Goal: Information Seeking & Learning: Learn about a topic

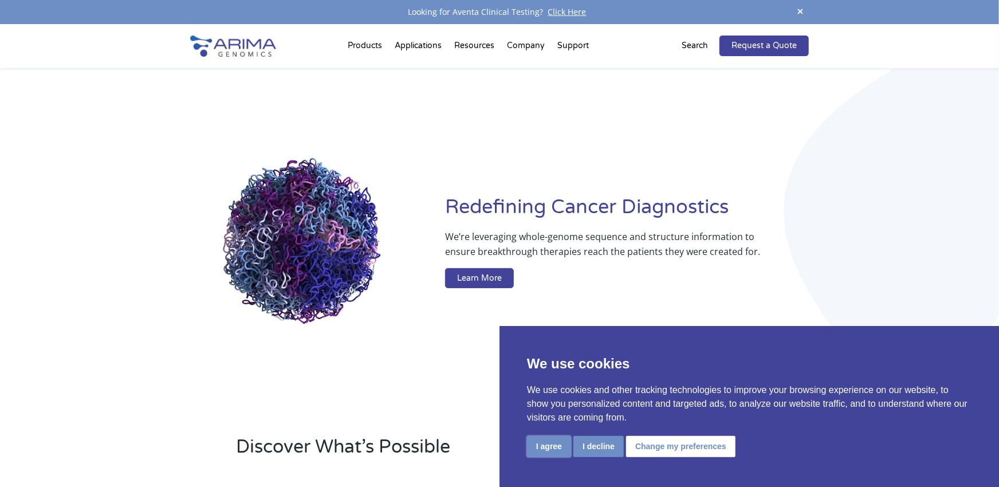
click at [553, 450] on button "I agree" at bounding box center [549, 446] width 44 height 21
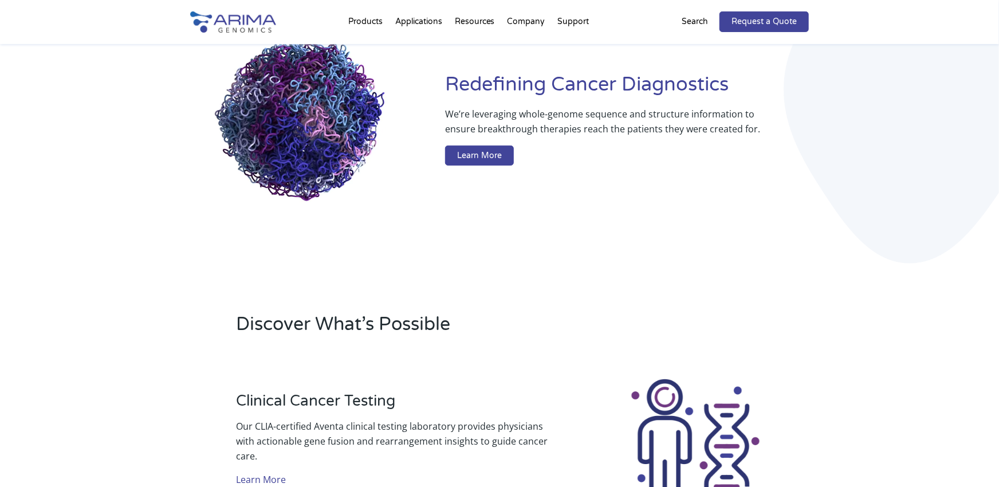
scroll to position [126, 0]
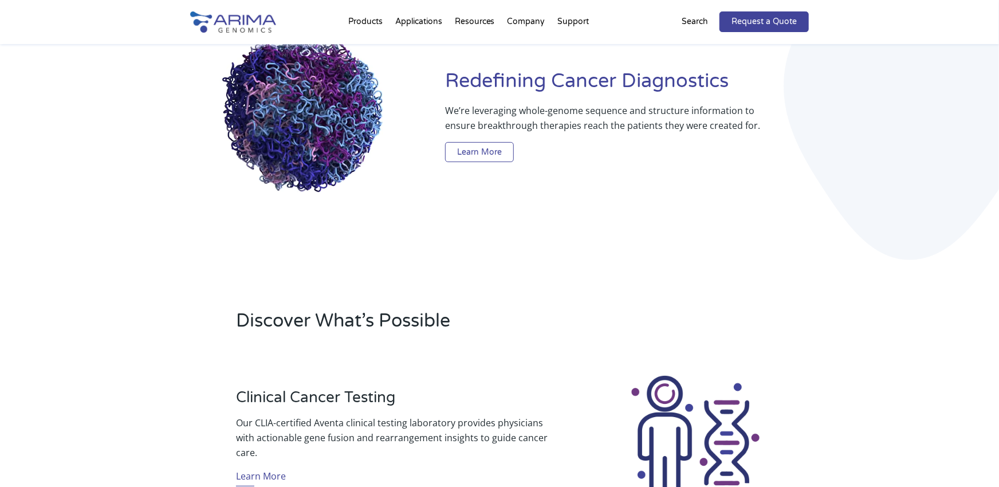
click at [477, 151] on link "Learn More" at bounding box center [479, 152] width 69 height 21
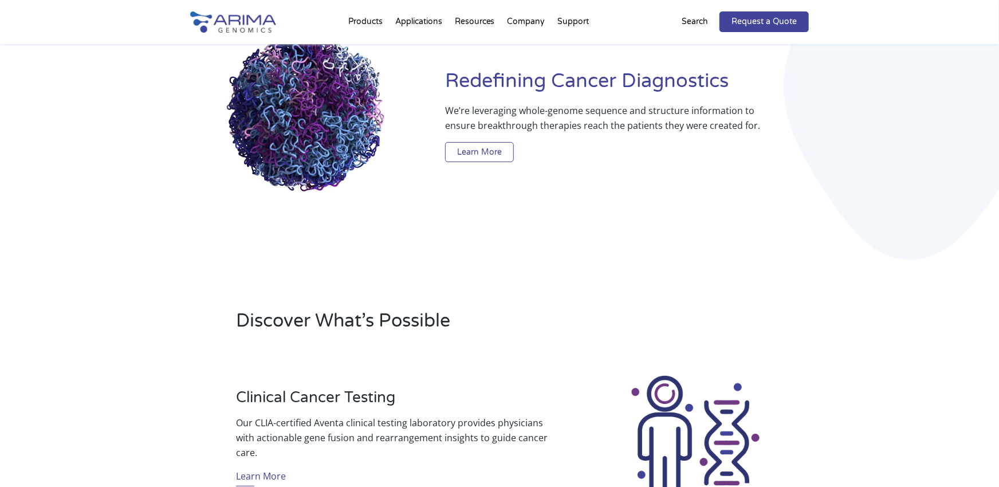
click at [477, 151] on link "Learn More" at bounding box center [479, 152] width 69 height 21
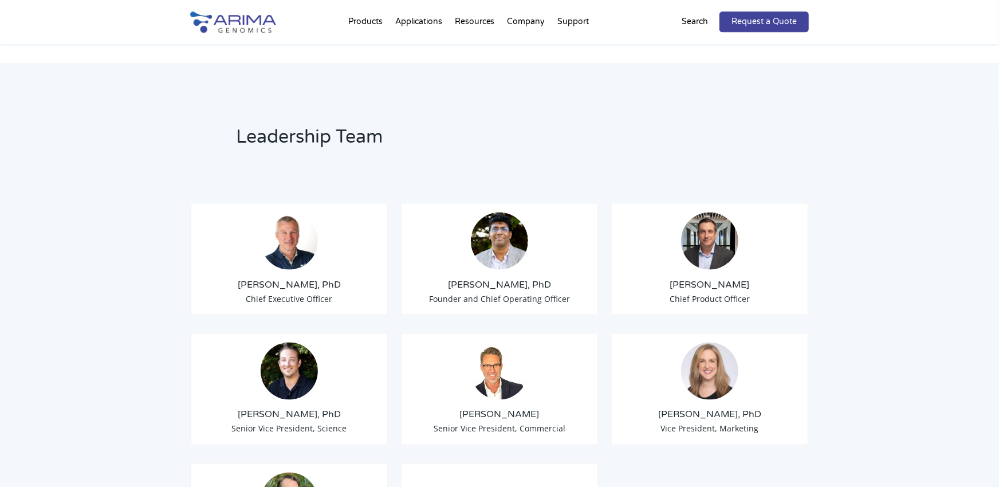
scroll to position [712, 0]
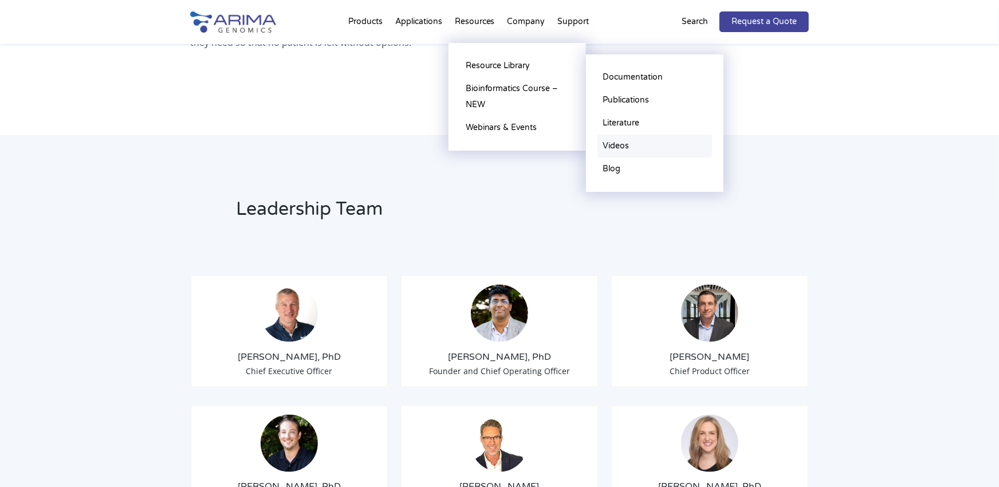
click at [618, 147] on link "Videos" at bounding box center [655, 146] width 115 height 23
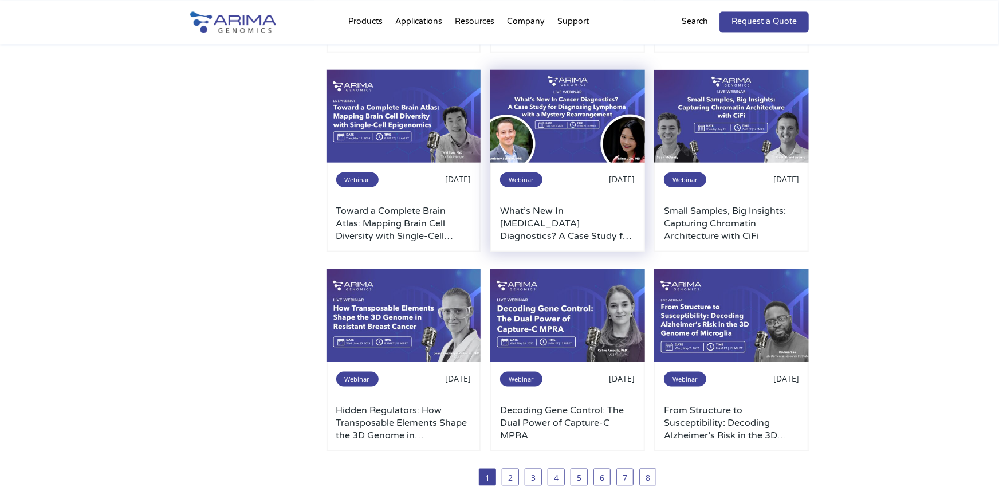
scroll to position [567, 0]
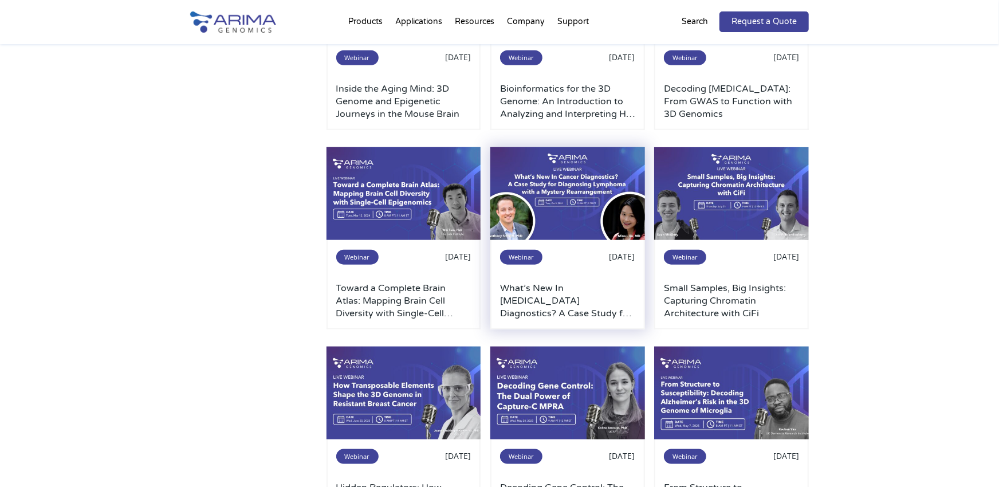
click at [572, 306] on h3 "What’s New In Cancer Diagnostics? A Case Study for Diagnosing Lymphoma with a M…" at bounding box center [567, 301] width 135 height 38
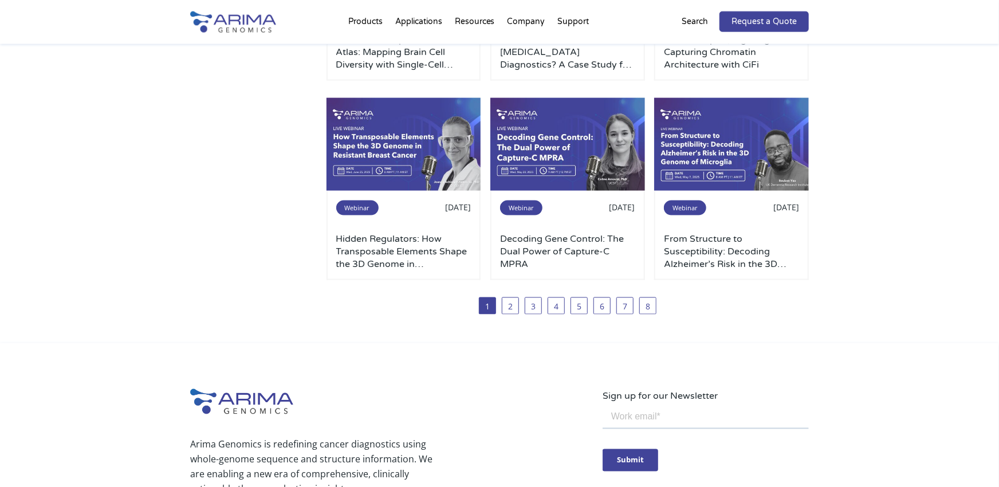
scroll to position [819, 0]
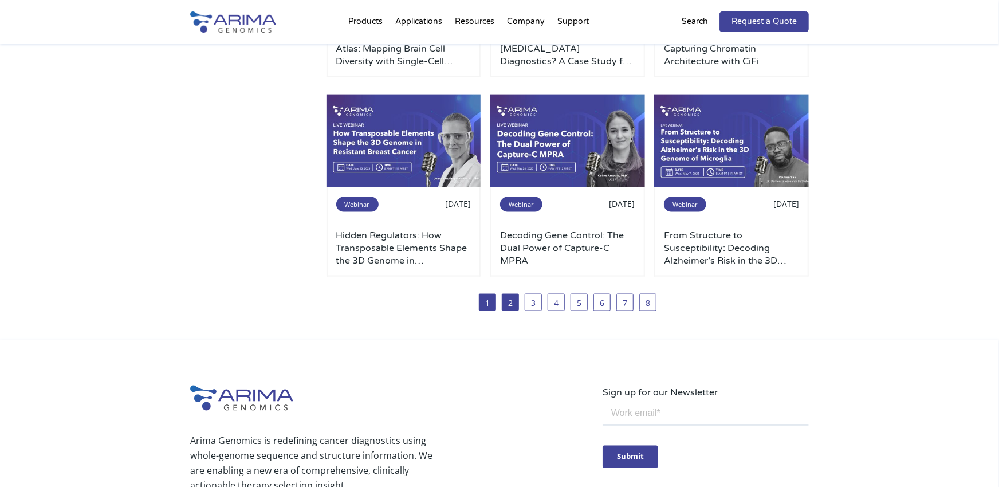
click at [513, 309] on link "2" at bounding box center [510, 302] width 17 height 17
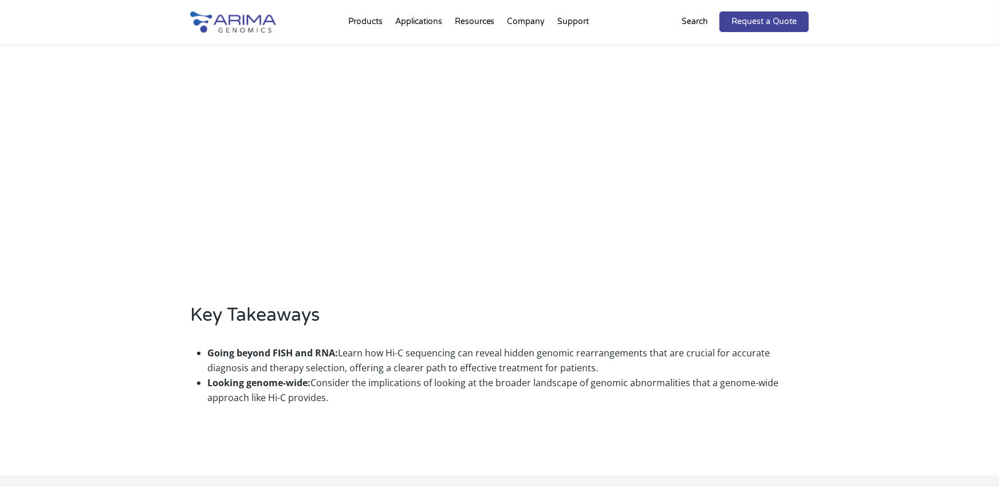
scroll to position [504, 0]
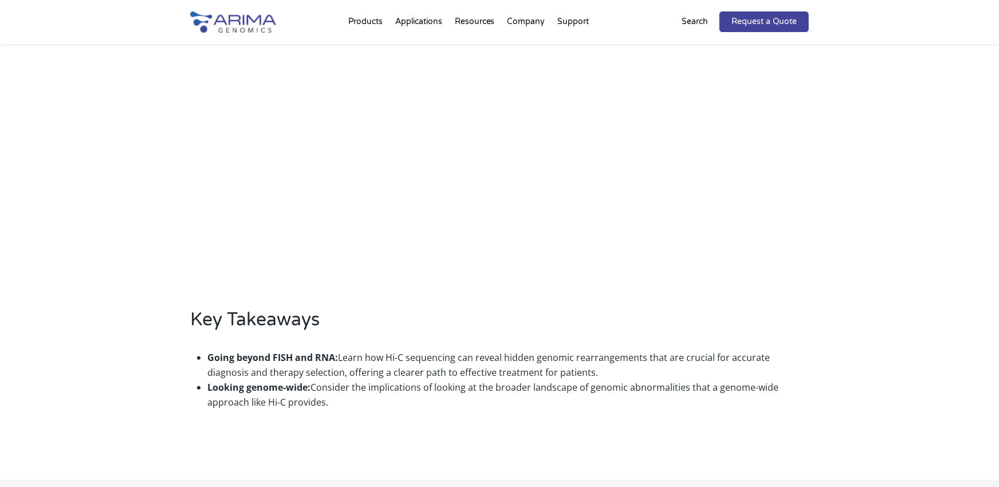
drag, startPoint x: 311, startPoint y: 345, endPoint x: 555, endPoint y: 343, distance: 243.5
click at [555, 350] on li "Going beyond FISH and RNA: Learn how Hi-C sequencing can reveal hidden genomic …" at bounding box center [508, 365] width 602 height 30
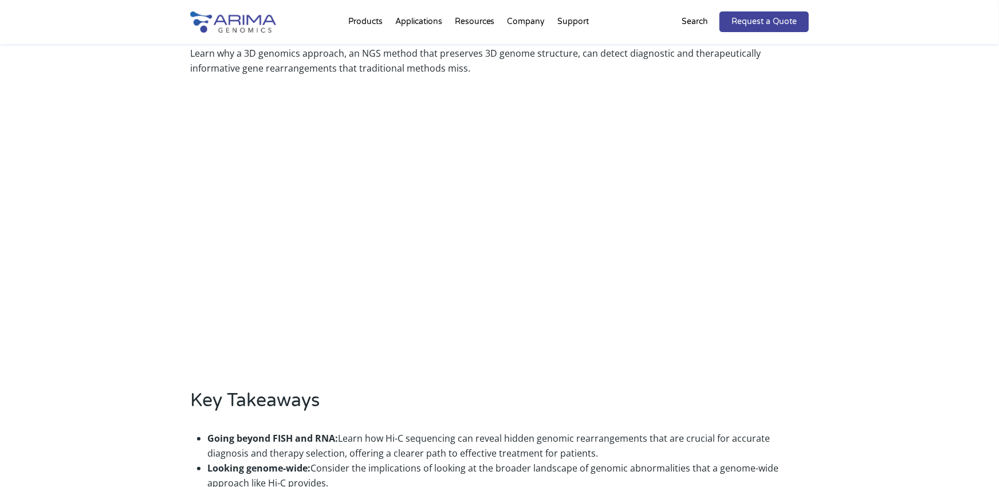
scroll to position [378, 0]
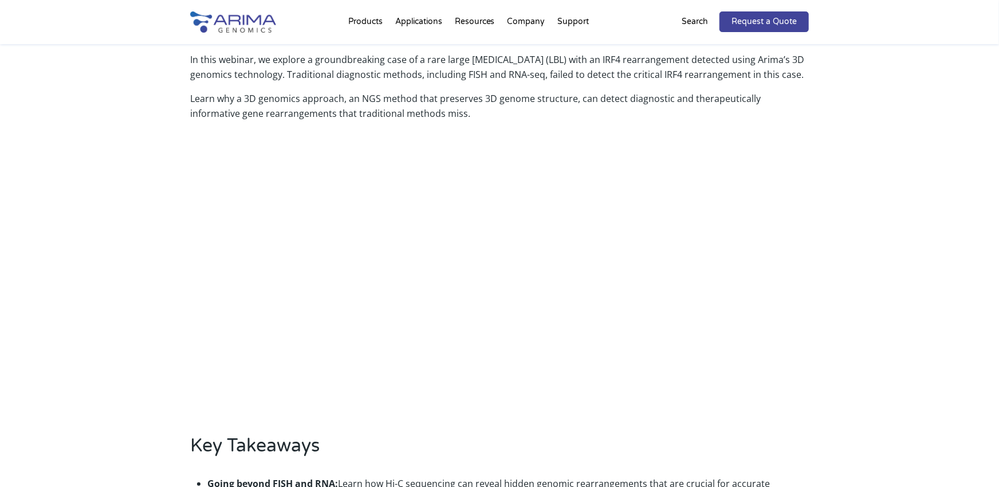
click at [108, 279] on div "About the Webinar In this webinar, we explore a groundbreaking case of a rare l…" at bounding box center [499, 281] width 999 height 650
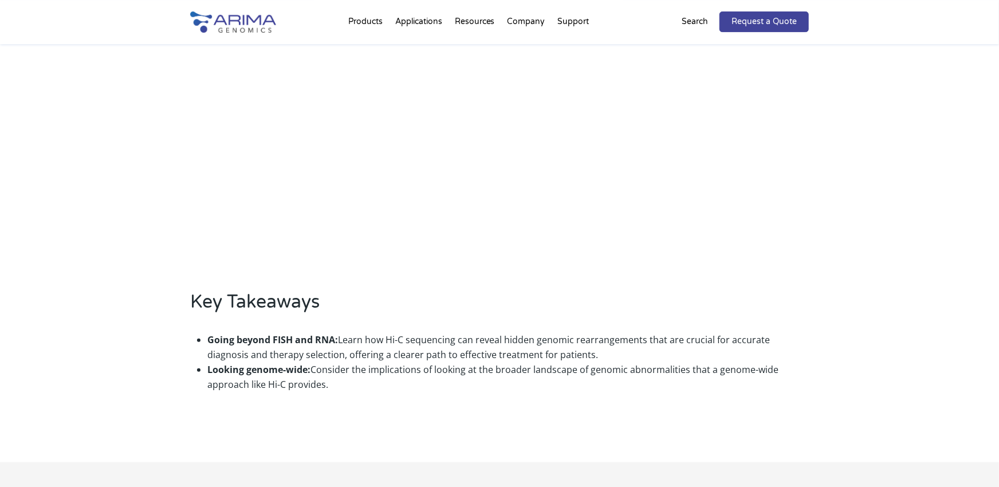
scroll to position [504, 0]
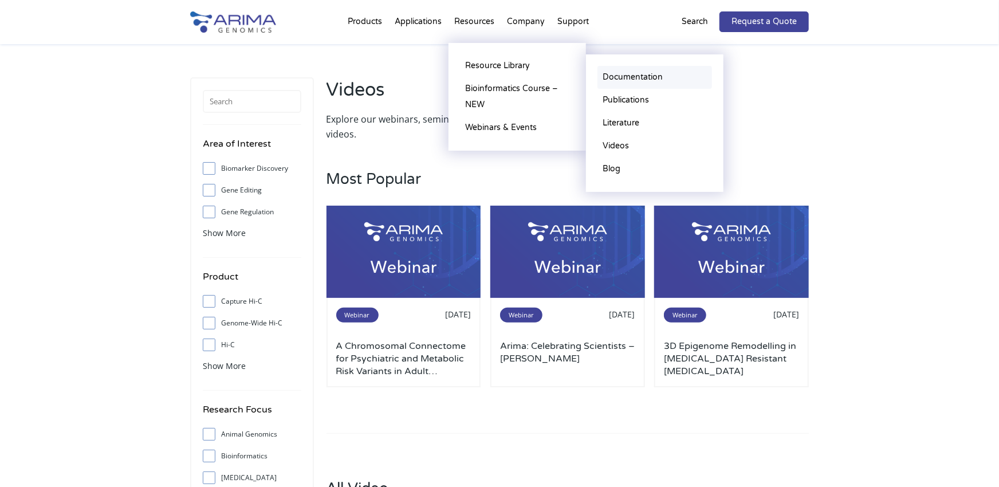
click at [649, 73] on link "Documentation" at bounding box center [655, 77] width 115 height 23
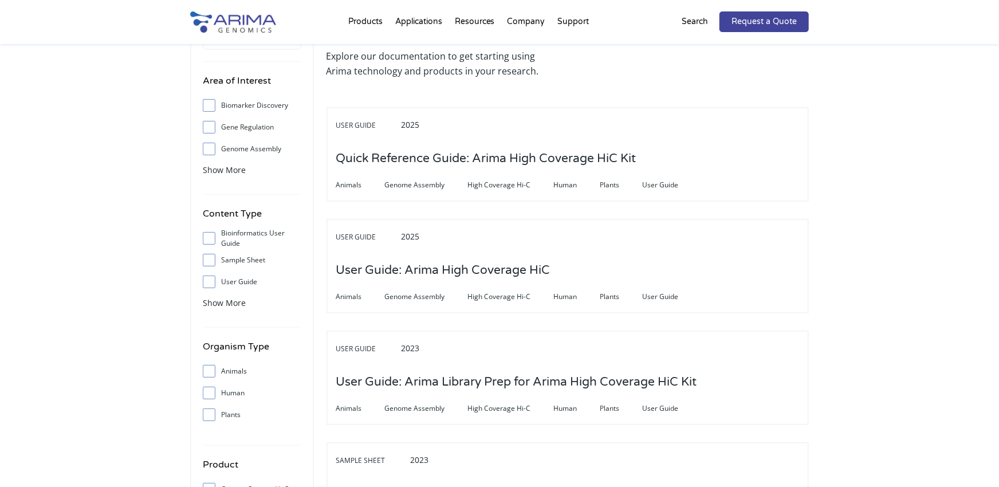
click at [226, 392] on label "Human" at bounding box center [252, 392] width 99 height 17
click at [213, 392] on input "Human" at bounding box center [208, 392] width 7 height 7
checkbox input "true"
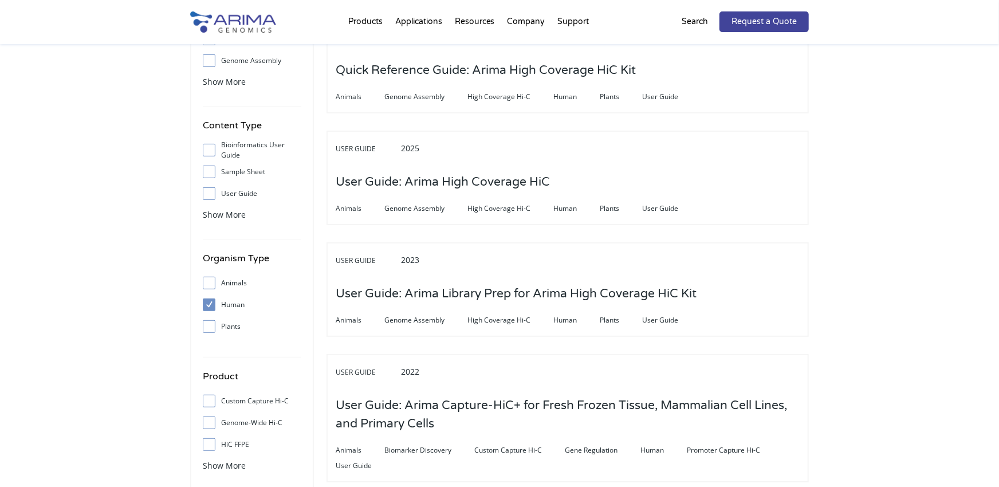
scroll to position [315, 0]
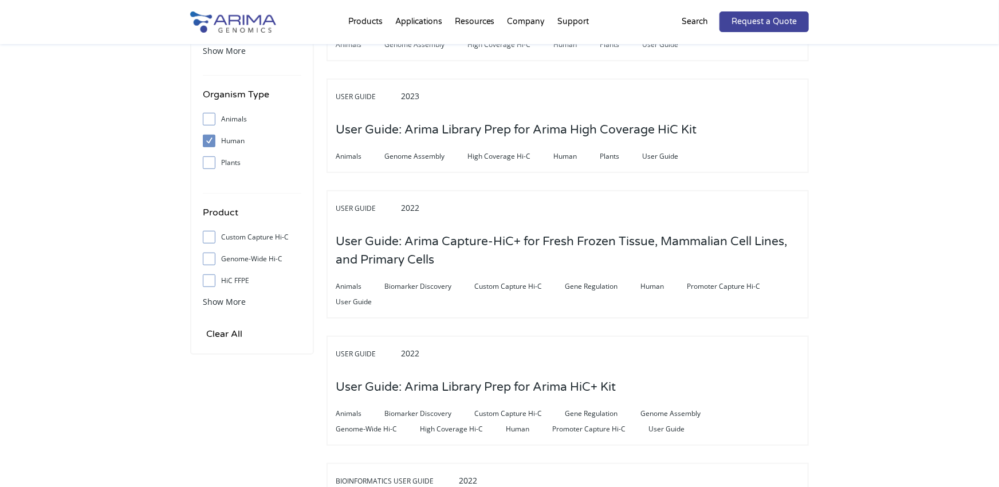
click at [272, 260] on label "Genome-Wide Hi-C" at bounding box center [252, 258] width 99 height 17
click at [213, 260] on input "Genome-Wide Hi-C" at bounding box center [208, 258] width 7 height 7
checkbox input "true"
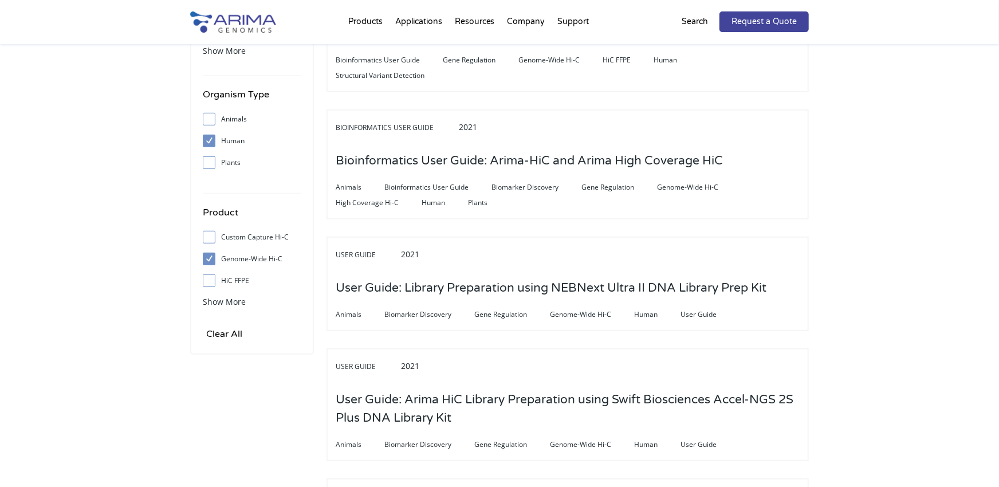
click at [211, 278] on input "HiC FFPE" at bounding box center [208, 280] width 7 height 7
checkbox input "true"
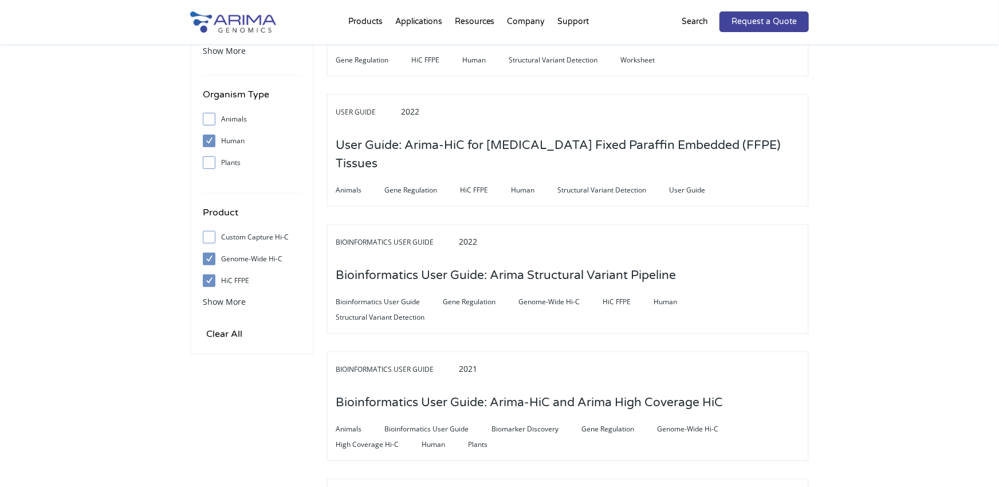
click at [207, 256] on input "Genome-Wide Hi-C" at bounding box center [208, 258] width 7 height 7
checkbox input "false"
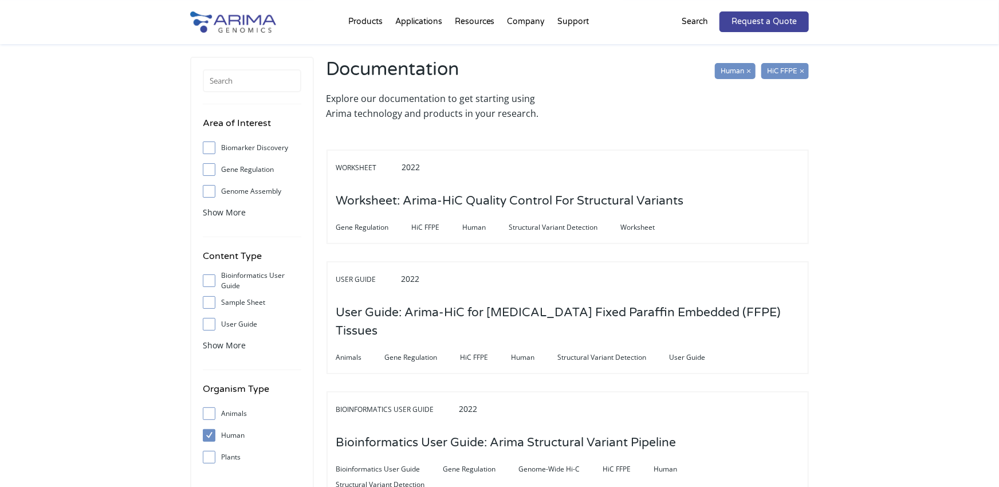
scroll to position [0, 0]
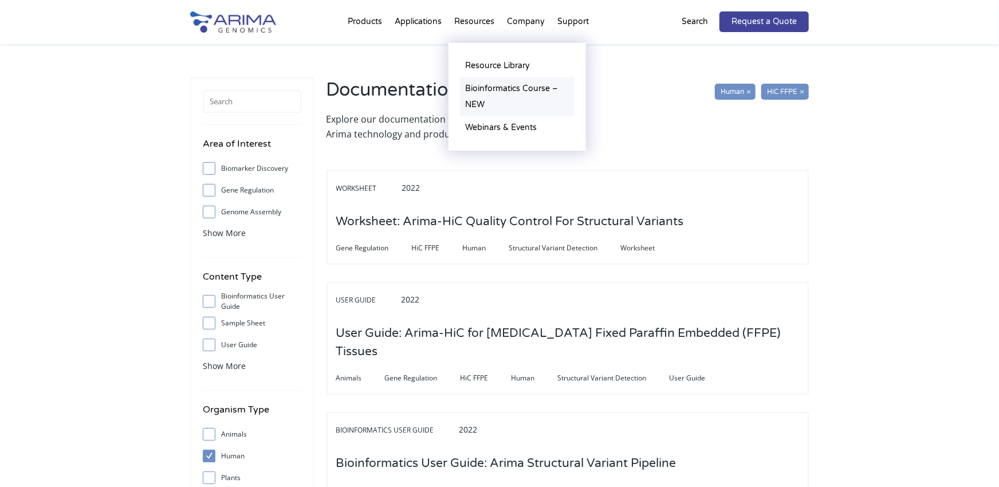
click at [517, 92] on link "Bioinformatics Course – NEW" at bounding box center [517, 96] width 115 height 39
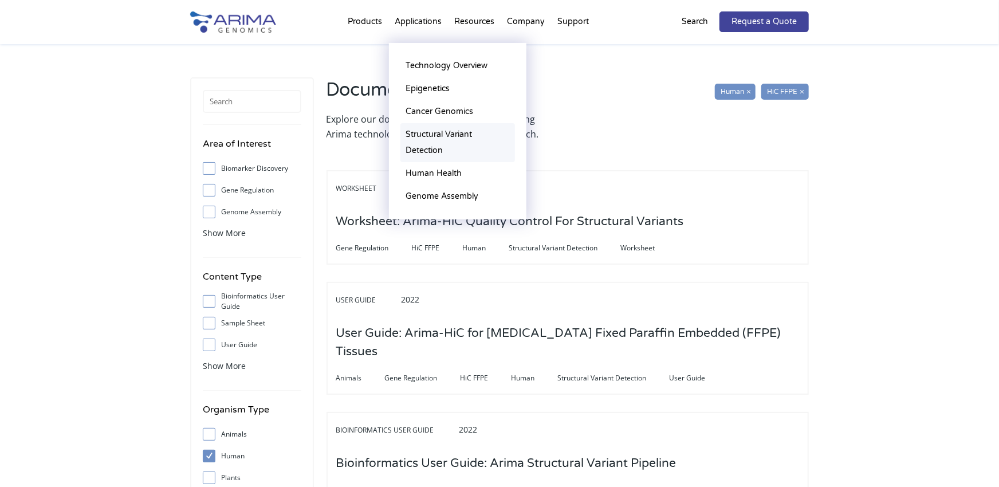
click at [421, 136] on link "Structural Variant Detection" at bounding box center [457, 142] width 115 height 39
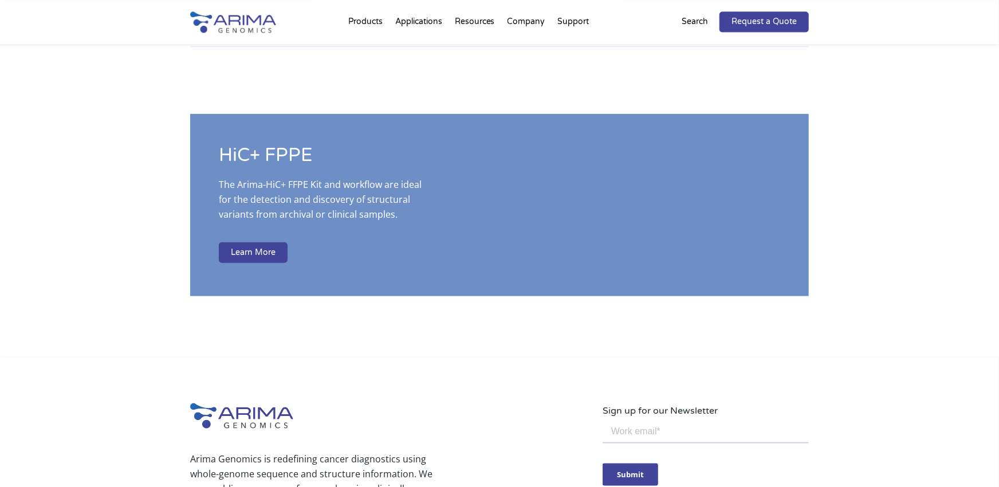
scroll to position [2876, 0]
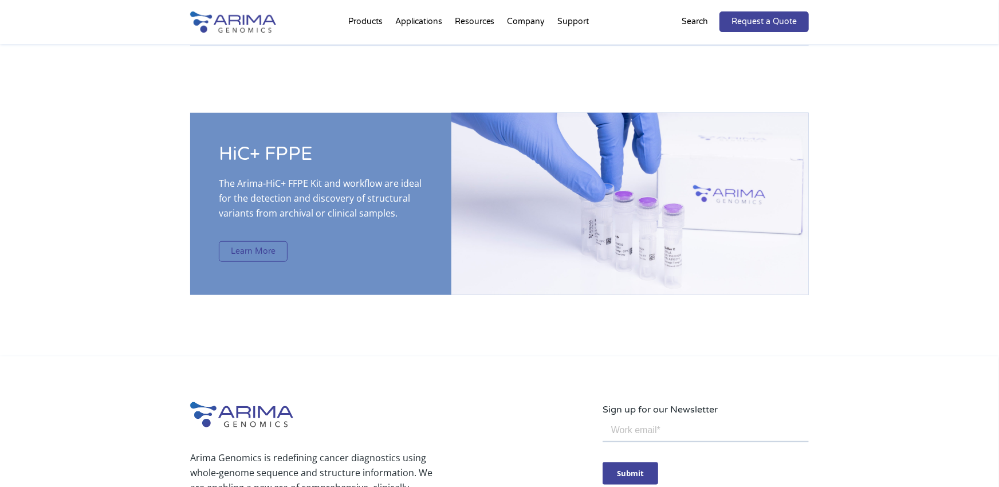
click at [269, 246] on link "Learn More" at bounding box center [253, 251] width 69 height 21
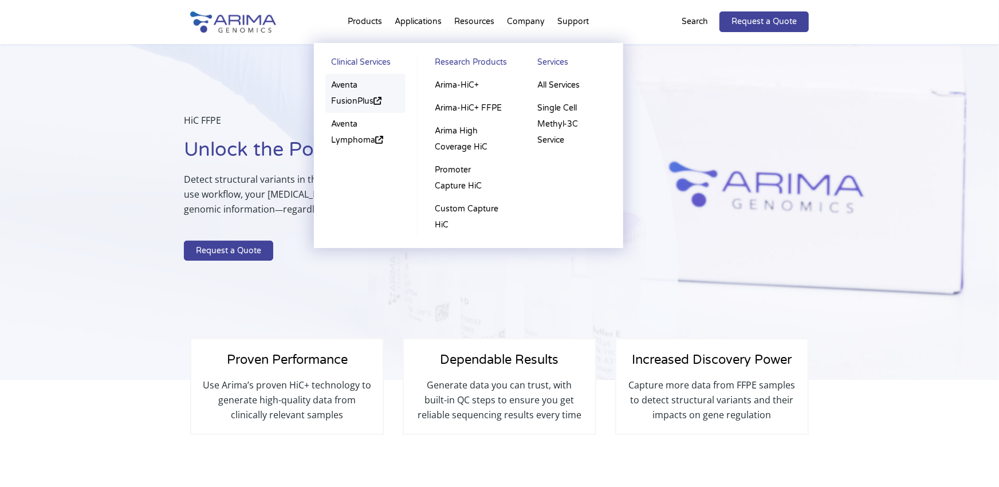
click at [352, 101] on link "Aventa FusionPlus" at bounding box center [365, 93] width 80 height 39
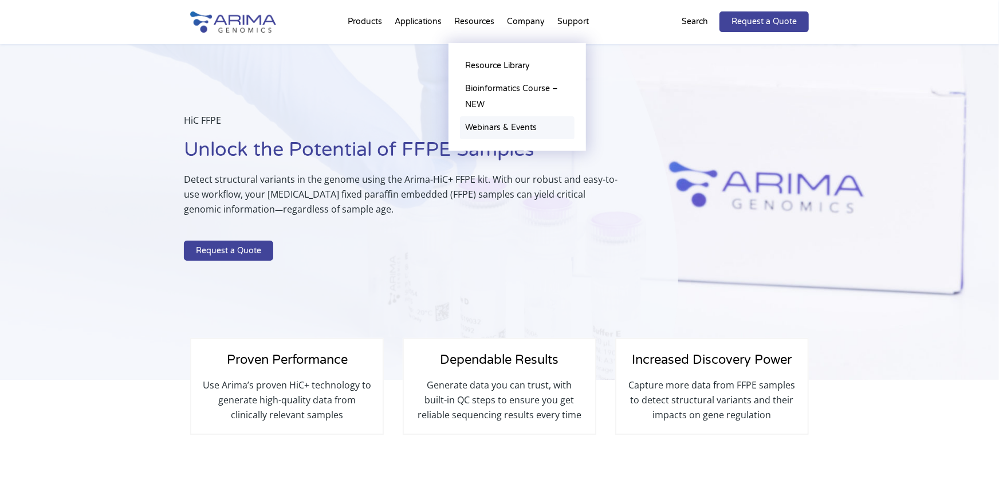
click at [494, 125] on link "Webinars & Events" at bounding box center [517, 127] width 115 height 23
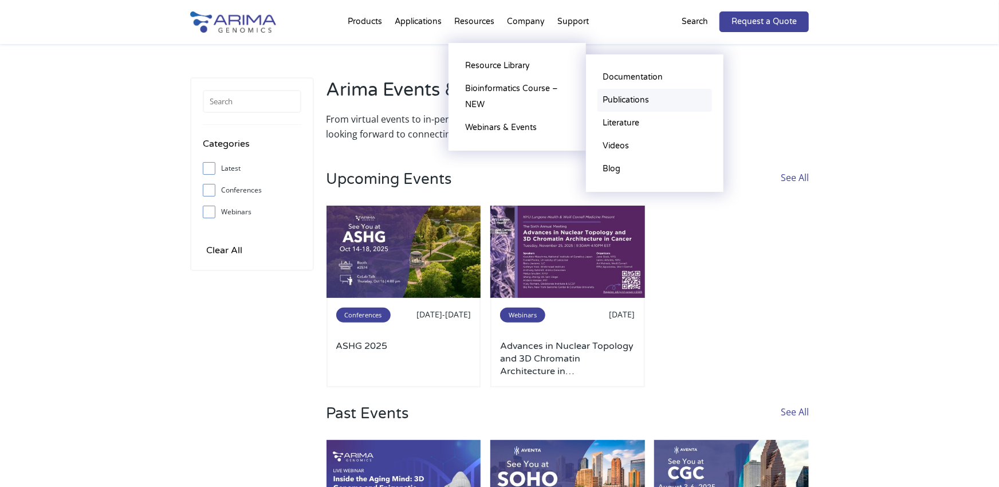
click at [640, 100] on link "Publications" at bounding box center [655, 100] width 115 height 23
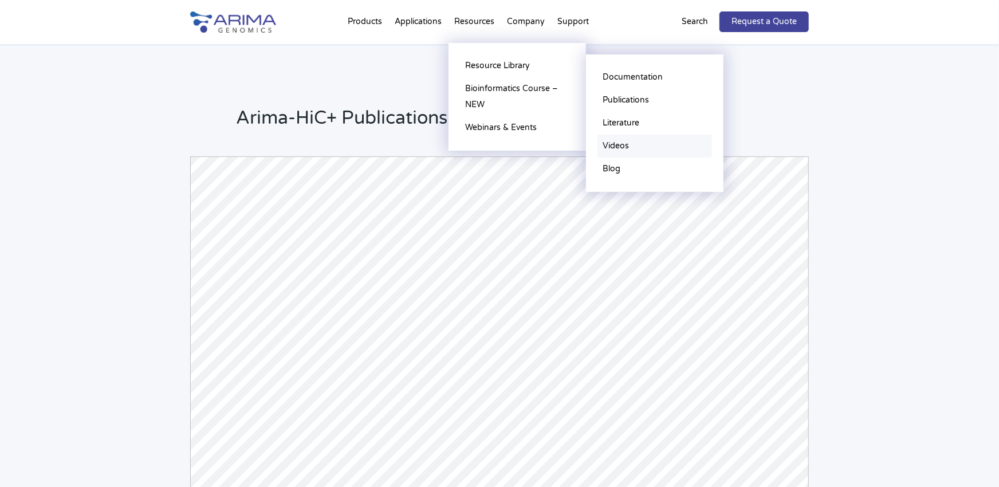
click at [625, 150] on link "Videos" at bounding box center [655, 146] width 115 height 23
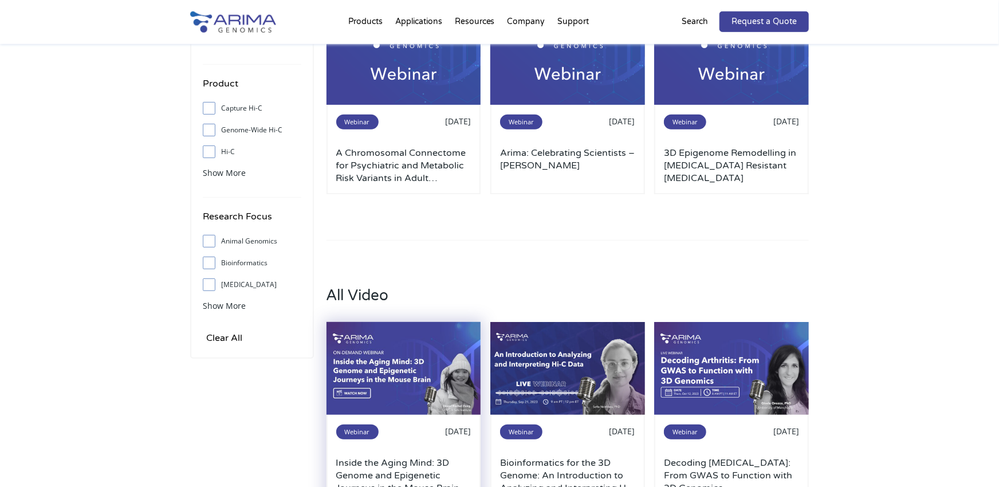
scroll to position [252, 0]
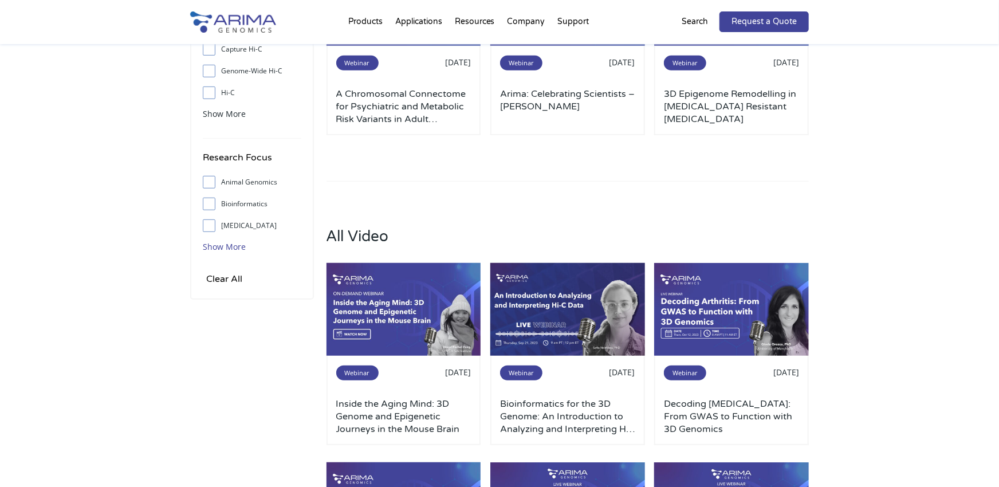
click at [228, 248] on span "Show More" at bounding box center [224, 246] width 43 height 11
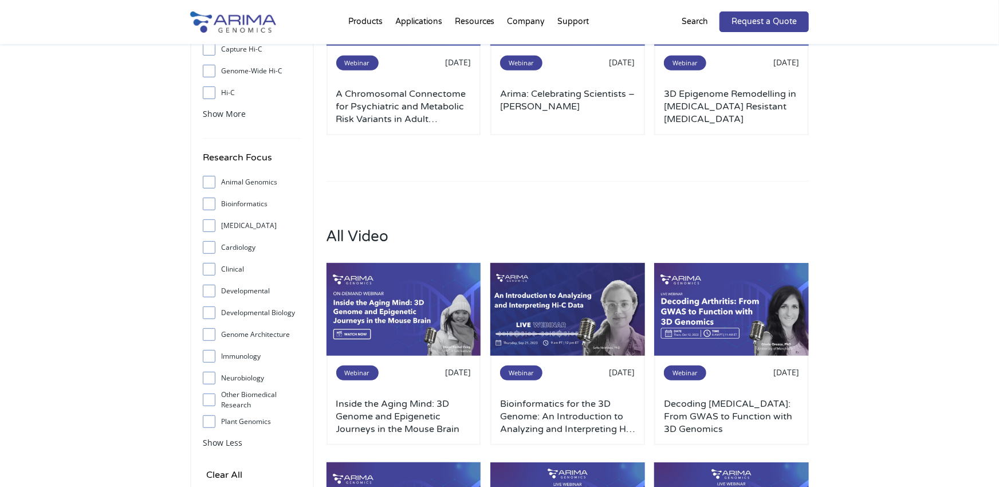
click at [211, 225] on input "[MEDICAL_DATA]" at bounding box center [208, 225] width 7 height 7
checkbox input "true"
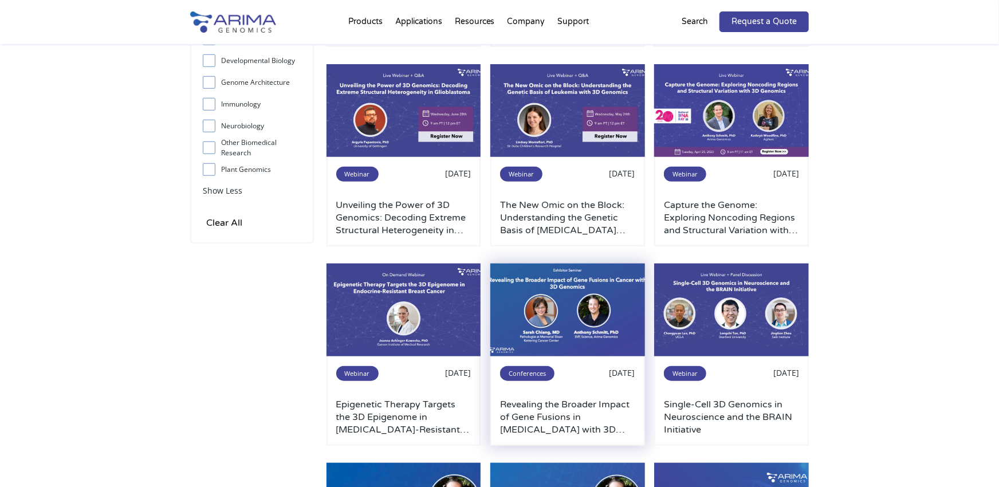
scroll to position [378, 0]
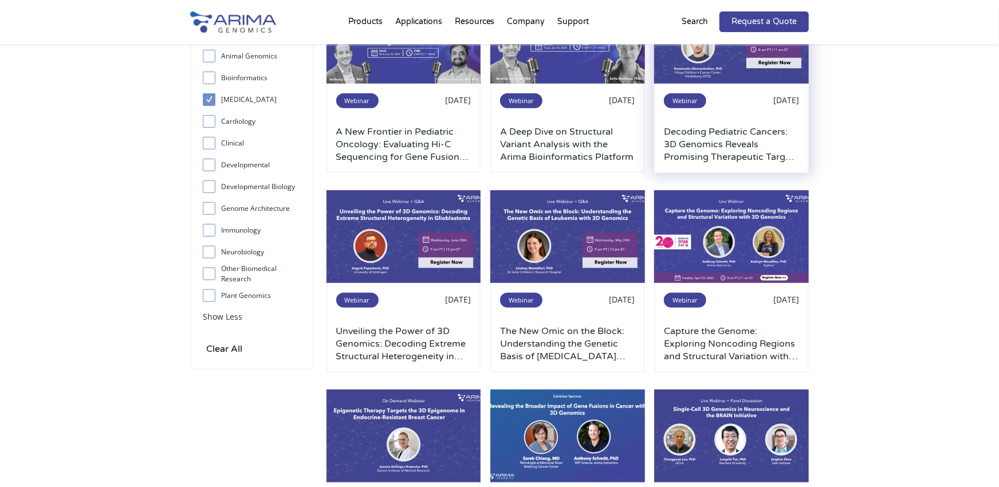
click at [744, 127] on h3 "Decoding Pediatric Cancers: 3D Genomics Reveals Promising Therapeutic Targets i…" at bounding box center [731, 144] width 135 height 38
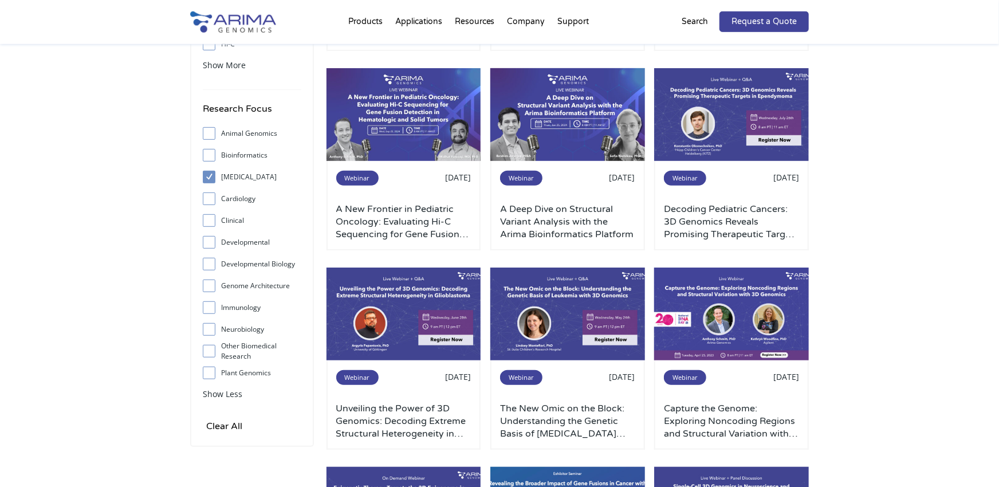
scroll to position [252, 0]
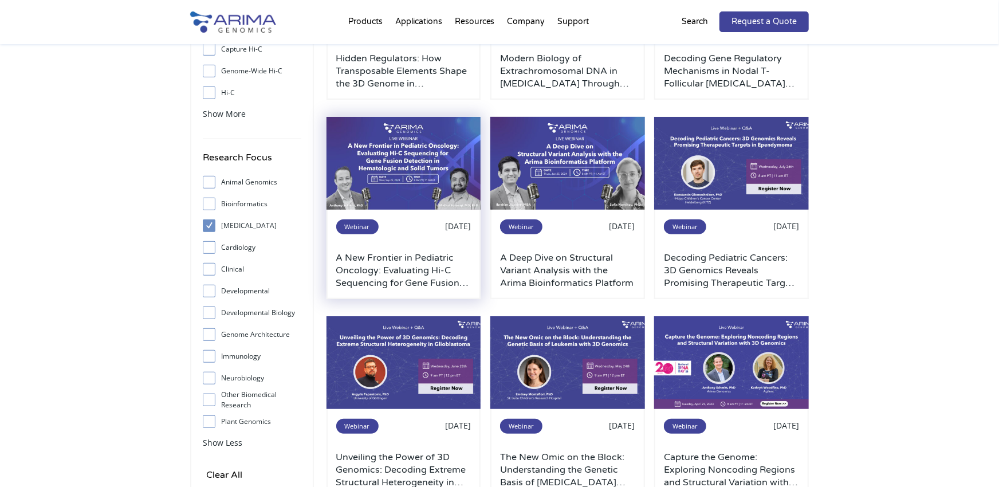
click at [393, 172] on img at bounding box center [404, 163] width 155 height 93
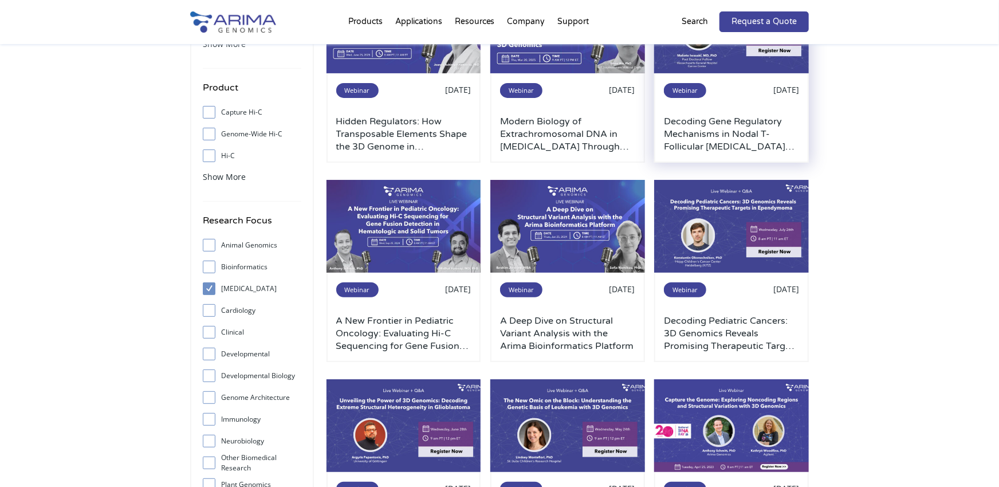
scroll to position [0, 0]
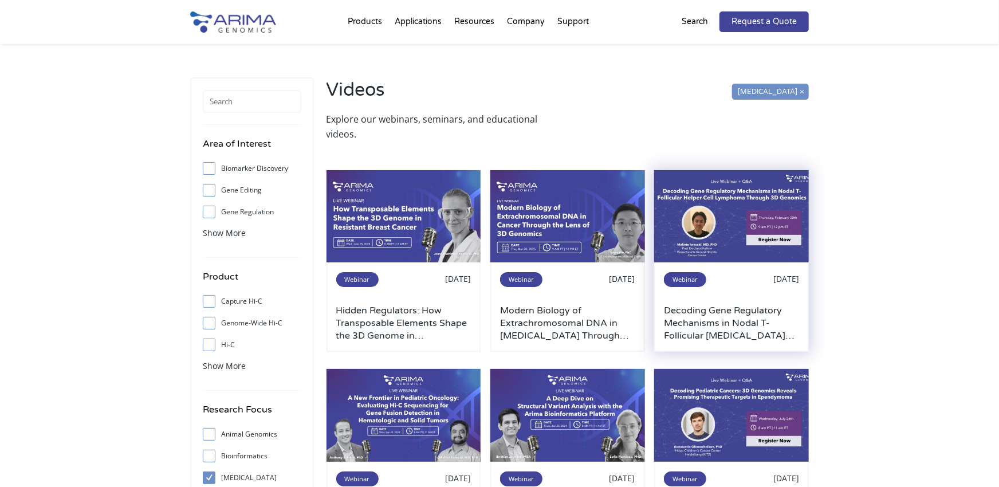
click at [684, 273] on span "Webinar" at bounding box center [685, 279] width 42 height 15
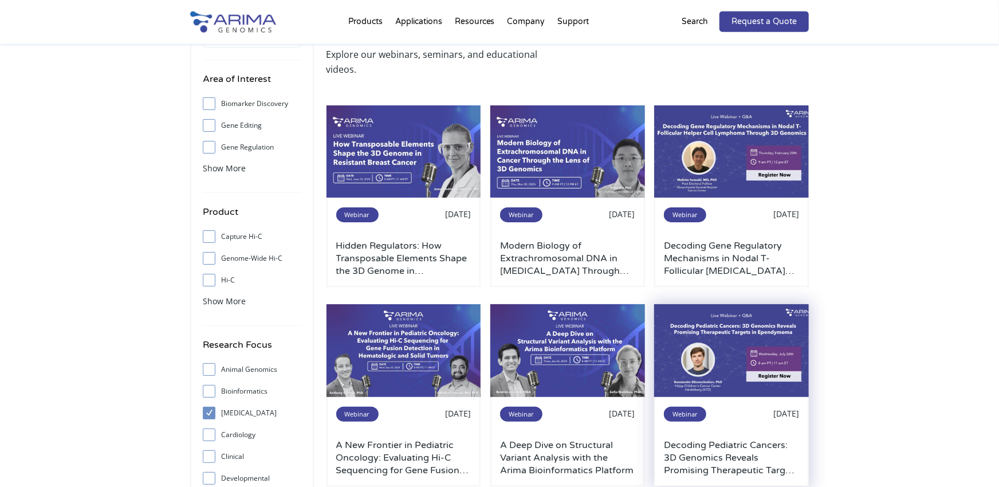
scroll to position [126, 0]
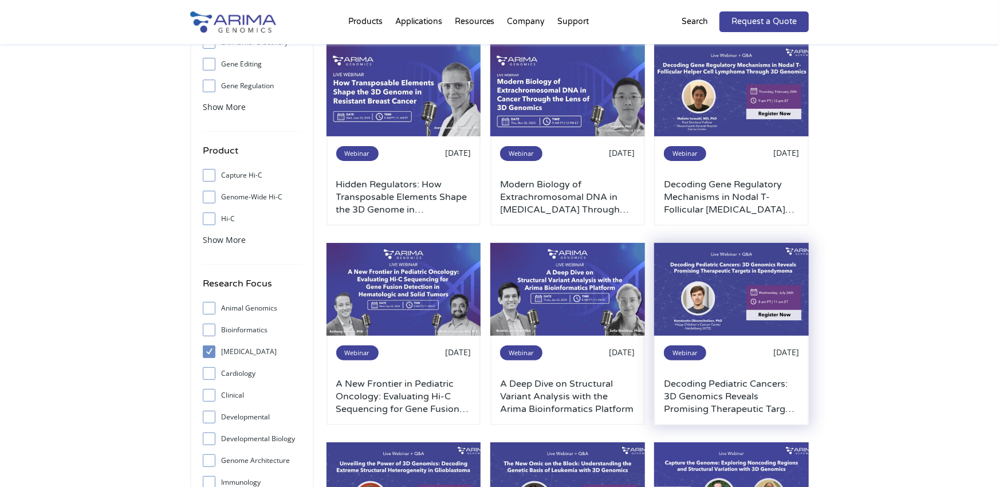
click at [682, 288] on img at bounding box center [731, 289] width 155 height 93
click at [713, 305] on img at bounding box center [731, 289] width 155 height 93
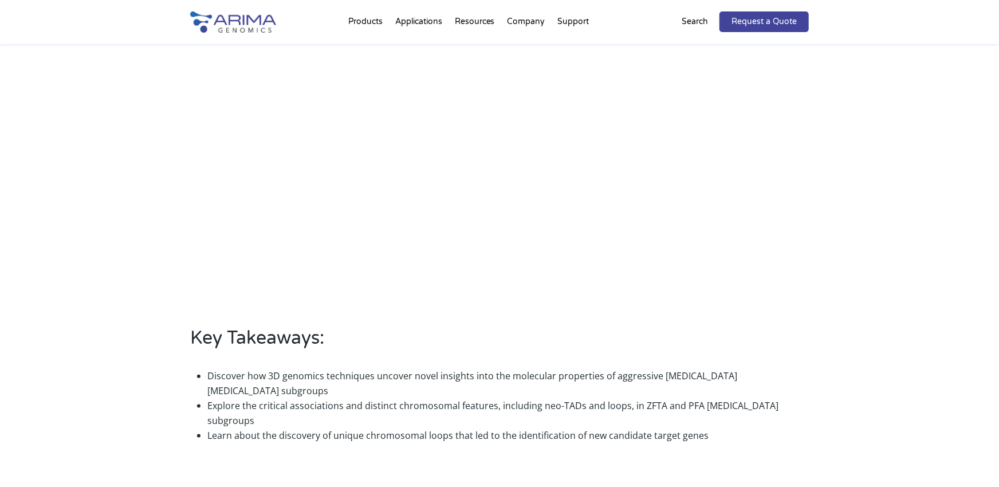
scroll to position [252, 0]
